Goal: Task Accomplishment & Management: Manage account settings

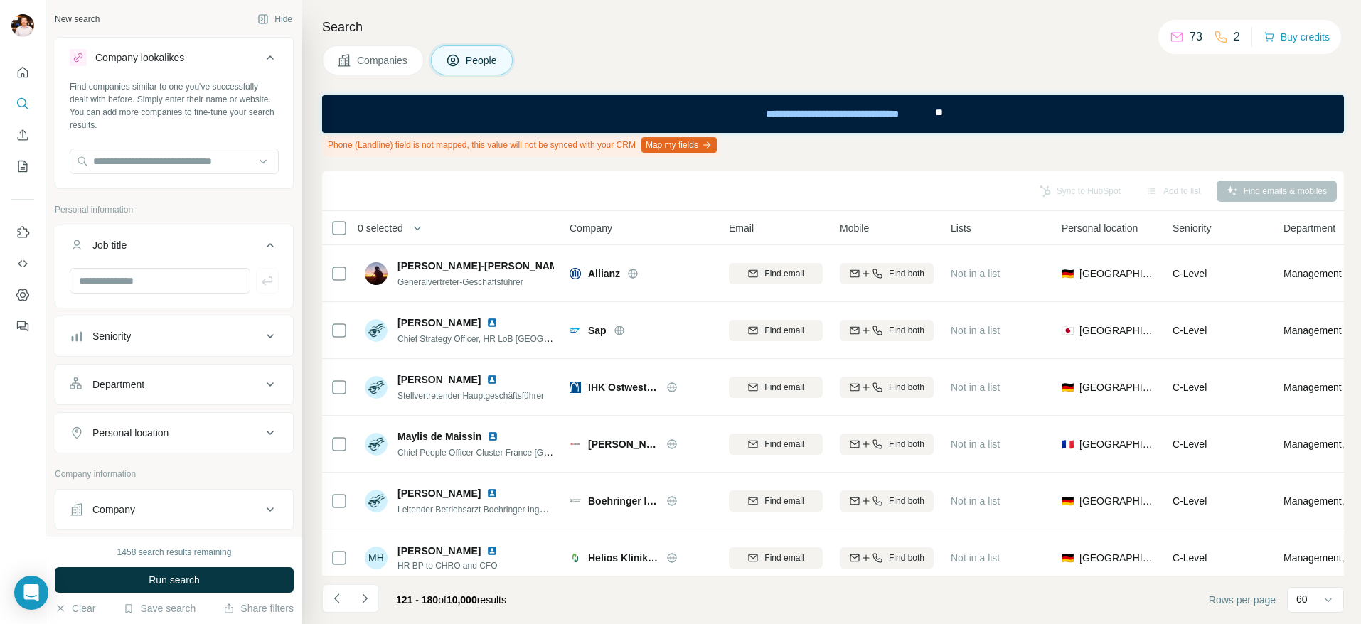
click at [866, 58] on div "Companies People" at bounding box center [833, 61] width 1022 height 30
click at [29, 166] on icon "My lists" at bounding box center [23, 166] width 14 height 14
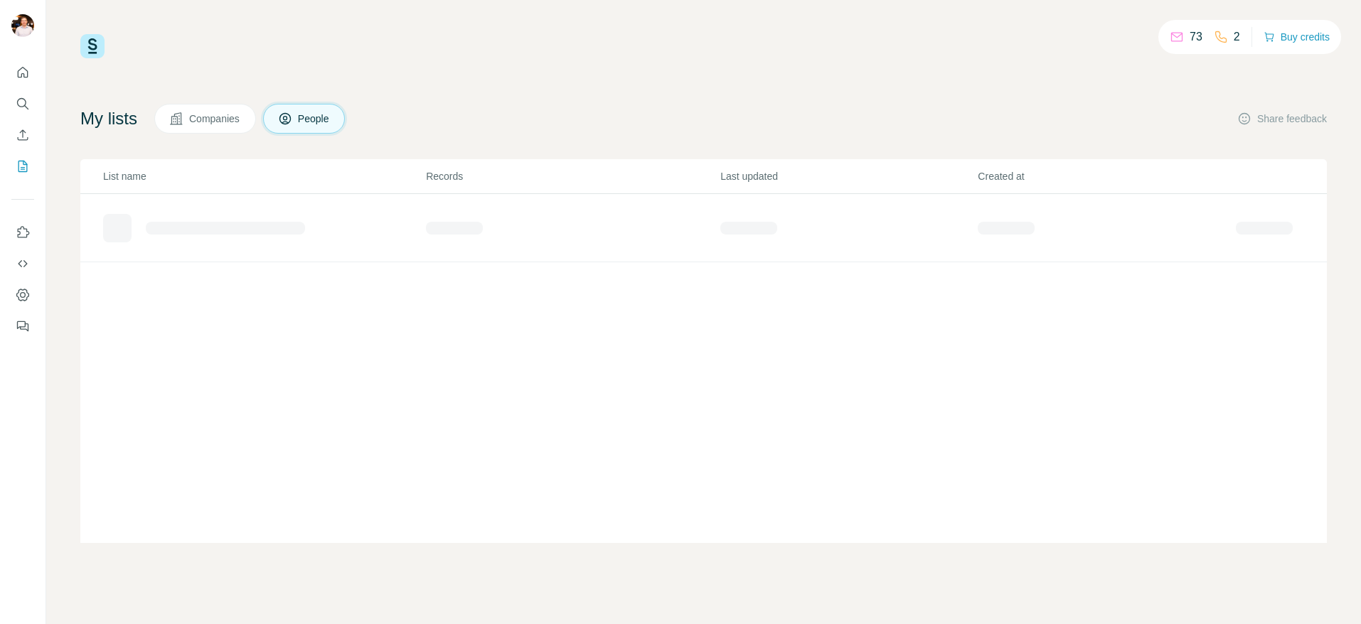
click at [602, 104] on div "My lists Companies People Share feedback" at bounding box center [703, 119] width 1246 height 30
click at [214, 114] on span "Companies" at bounding box center [215, 119] width 52 height 14
click at [309, 119] on span "People" at bounding box center [314, 119] width 33 height 14
click at [215, 117] on span "Companies" at bounding box center [215, 119] width 52 height 14
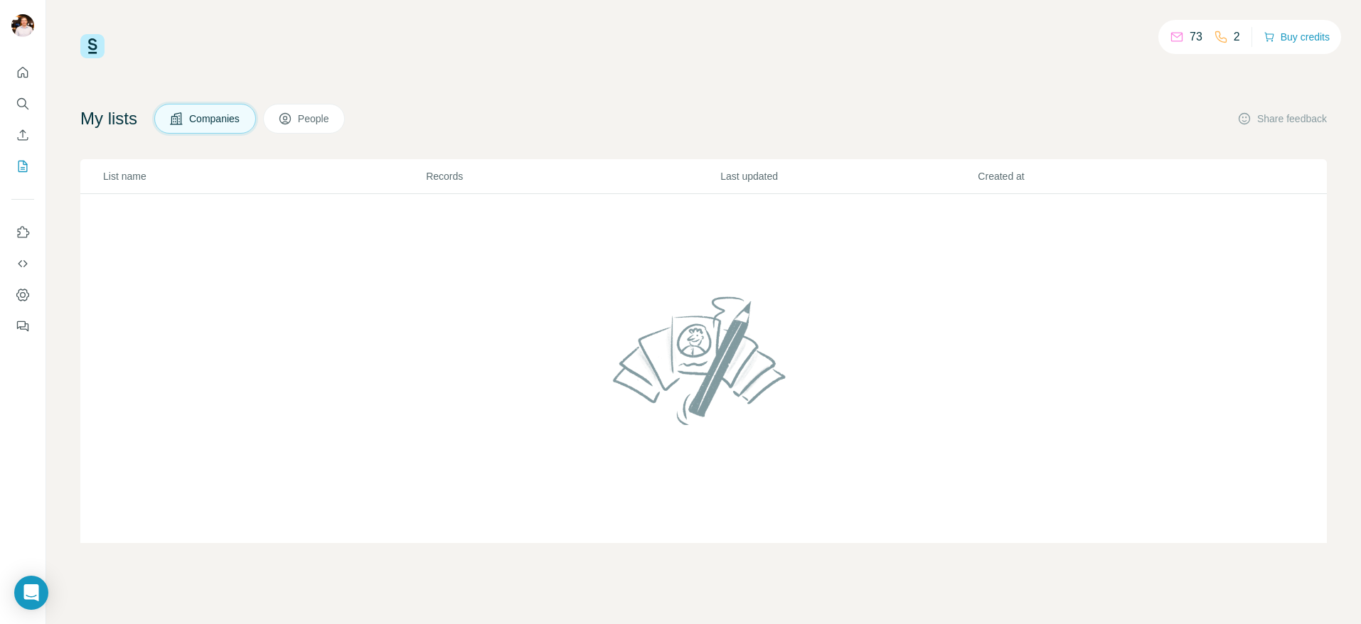
click at [315, 104] on button "People" at bounding box center [304, 119] width 82 height 30
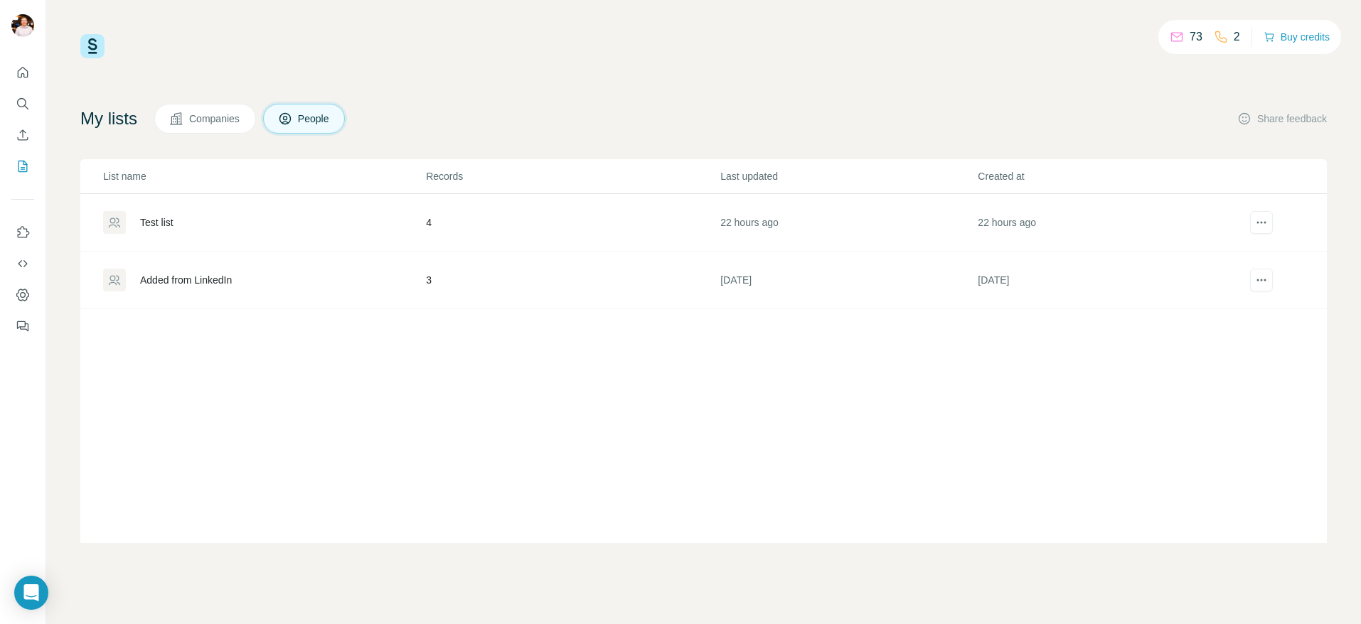
click at [221, 279] on div "Added from LinkedIn" at bounding box center [186, 280] width 92 height 14
